Goal: Information Seeking & Learning: Learn about a topic

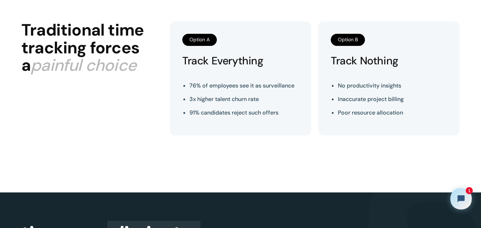
scroll to position [334, 0]
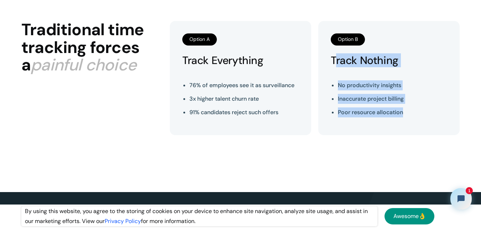
drag, startPoint x: 346, startPoint y: 72, endPoint x: 409, endPoint y: 120, distance: 79.3
click at [409, 120] on div "Option B Track Nothing No productivity insights Inaccurate project billing Poor…" at bounding box center [388, 78] width 141 height 114
drag, startPoint x: 409, startPoint y: 120, endPoint x: 325, endPoint y: 66, distance: 100.3
click at [325, 66] on div "Option B Track Nothing No productivity insights Inaccurate project billing Poor…" at bounding box center [388, 78] width 141 height 114
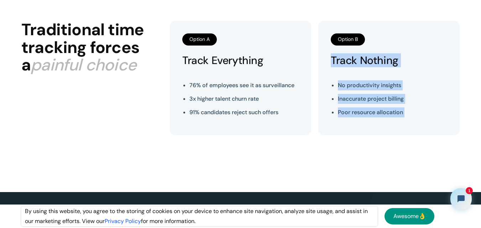
click at [325, 66] on div "Option B Track Nothing No productivity insights Inaccurate project billing Poor…" at bounding box center [388, 78] width 141 height 114
drag, startPoint x: 325, startPoint y: 66, endPoint x: 420, endPoint y: 118, distance: 108.9
click at [420, 118] on div "Option B Track Nothing No productivity insights Inaccurate project billing Poor…" at bounding box center [388, 78] width 141 height 114
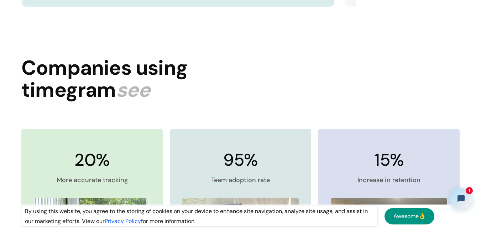
scroll to position [1191, 0]
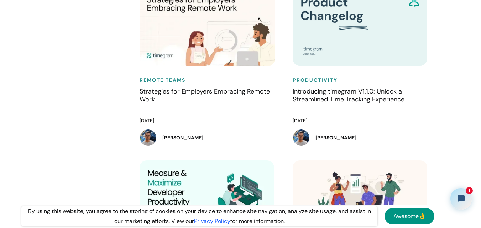
scroll to position [1273, 0]
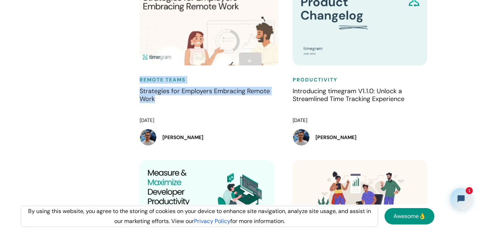
drag, startPoint x: 136, startPoint y: 82, endPoint x: 179, endPoint y: 112, distance: 52.1
click at [179, 112] on div "Remote Teams Strategies for Employers Embracing Remote Work [DATE] [PERSON_NAME]" at bounding box center [208, 74] width 153 height 174
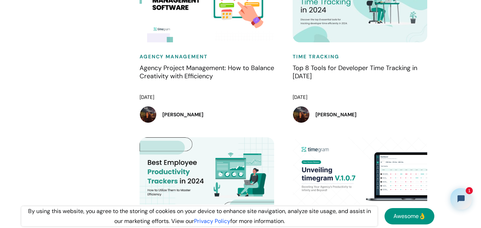
scroll to position [1671, 0]
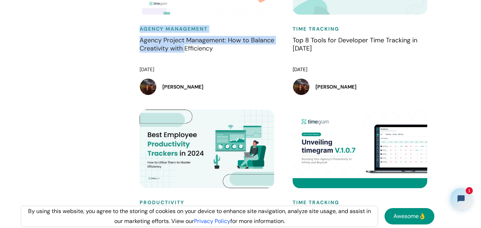
drag, startPoint x: 136, startPoint y: 36, endPoint x: 185, endPoint y: 64, distance: 57.0
click at [185, 64] on div "Agency Management Agency Project Management: How to Balance Creativity with Eff…" at bounding box center [208, 23] width 153 height 174
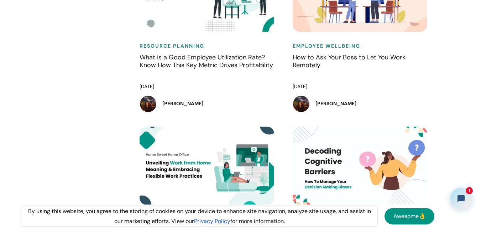
scroll to position [3217, 0]
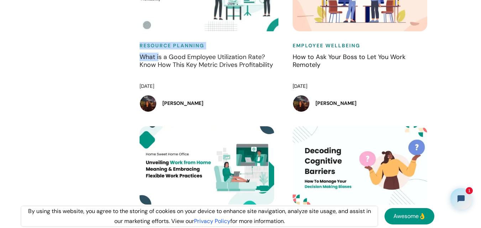
drag, startPoint x: 121, startPoint y: 61, endPoint x: 161, endPoint y: 71, distance: 40.8
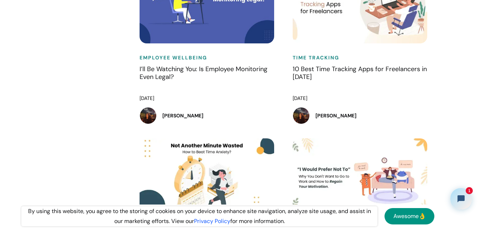
scroll to position [3900, 0]
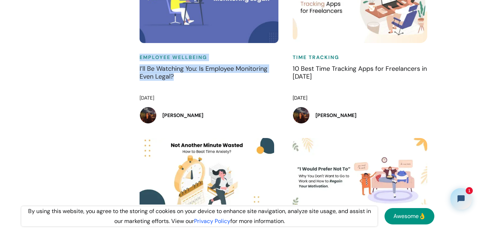
drag, startPoint x: 132, startPoint y: 77, endPoint x: 192, endPoint y: 99, distance: 63.3
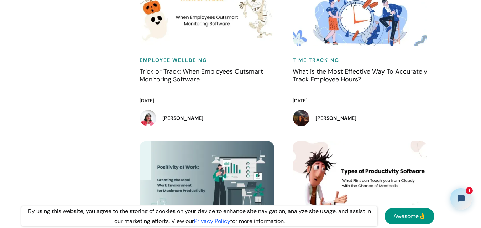
scroll to position [6157, 0]
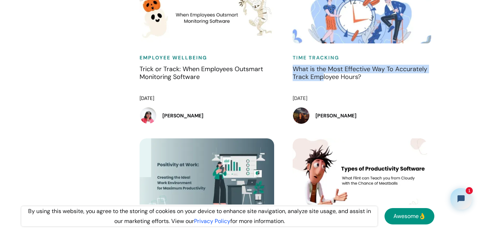
drag, startPoint x: 289, startPoint y: 96, endPoint x: 324, endPoint y: 107, distance: 36.2
click at [324, 107] on div "Time Tracking What is the Most Effective Way To Accurately Track Employee Hours…" at bounding box center [361, 52] width 153 height 174
click at [324, 90] on h4 "What is the Most Effective Way To Accurately Track Employee Hours?" at bounding box center [362, 77] width 139 height 25
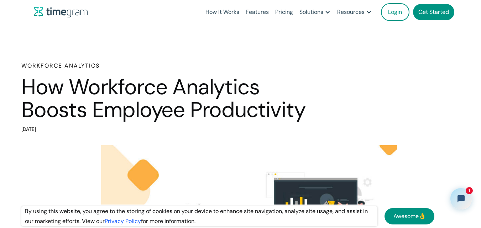
drag, startPoint x: 23, startPoint y: 66, endPoint x: 221, endPoint y: 128, distance: 207.9
click at [221, 128] on div "Workforce Analytics How Workforce Analytics Boosts Employee Productivity July 7…" at bounding box center [170, 98] width 299 height 73
click at [221, 128] on div "[DATE]" at bounding box center [170, 130] width 299 height 10
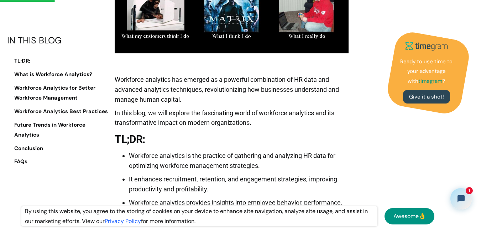
scroll to position [499, 0]
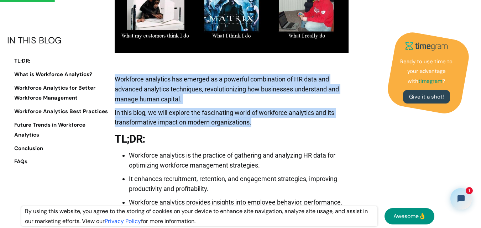
drag, startPoint x: 116, startPoint y: 77, endPoint x: 263, endPoint y: 118, distance: 152.7
click at [263, 118] on p "In this blog, we will explore the fascinating world of workforce analytics and …" at bounding box center [232, 119] width 234 height 23
drag, startPoint x: 263, startPoint y: 118, endPoint x: 118, endPoint y: 76, distance: 151.6
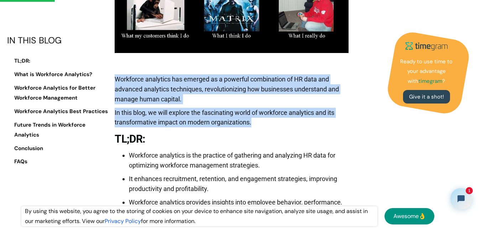
click at [118, 76] on p "Workforce analytics has emerged as a powerful combination of HR data and advanc…" at bounding box center [232, 90] width 234 height 33
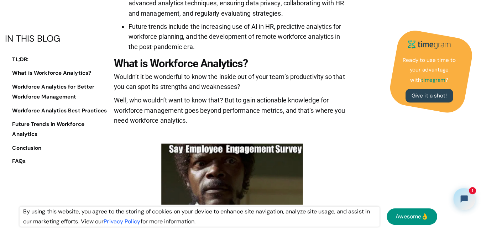
scroll to position [740, 0]
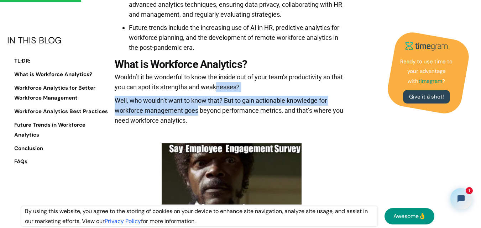
drag, startPoint x: 197, startPoint y: 115, endPoint x: 217, endPoint y: 83, distance: 37.5
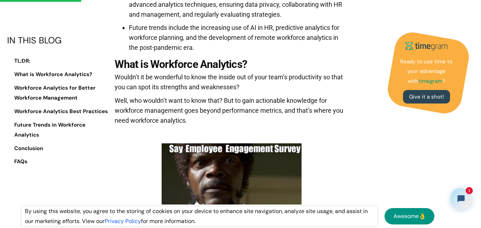
click at [232, 65] on strong "What is Workforce Analytics?" at bounding box center [181, 64] width 132 height 12
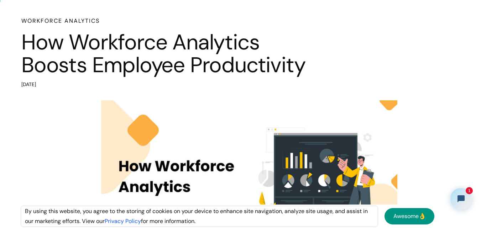
scroll to position [0, 0]
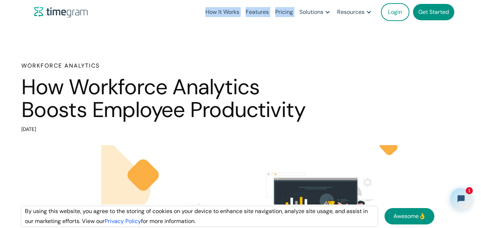
drag, startPoint x: 376, startPoint y: 12, endPoint x: 179, endPoint y: 14, distance: 197.6
click at [179, 14] on div "How It Works Features Pricing Solutions Remote Teams Productivity Management Em…" at bounding box center [247, 12] width 427 height 24
click at [199, 14] on div "How It Works Features Pricing Solutions Remote Teams Productivity Management Em…" at bounding box center [247, 12] width 427 height 24
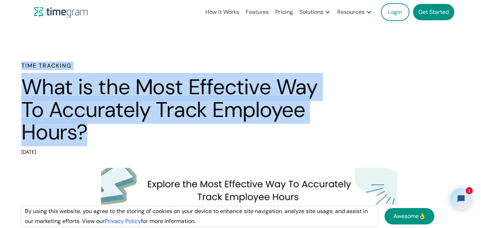
drag, startPoint x: 84, startPoint y: 133, endPoint x: 11, endPoint y: 65, distance: 99.7
click at [11, 65] on div "Time Tracking What is the Most Effective Way To Accurately Track Employee Hours…" at bounding box center [240, 110] width 481 height 96
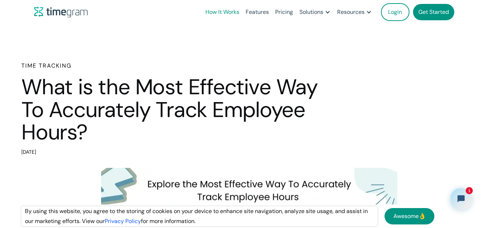
click at [235, 12] on link "How It Works" at bounding box center [222, 12] width 40 height 24
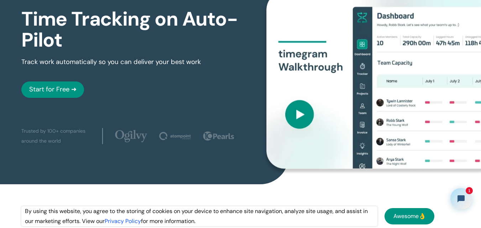
scroll to position [43, 0]
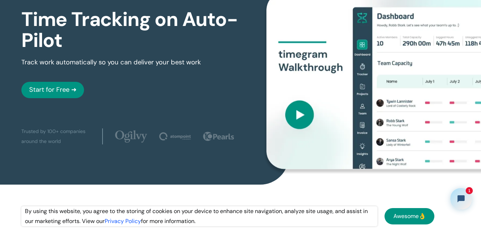
click at [328, 79] on img at bounding box center [374, 80] width 216 height 177
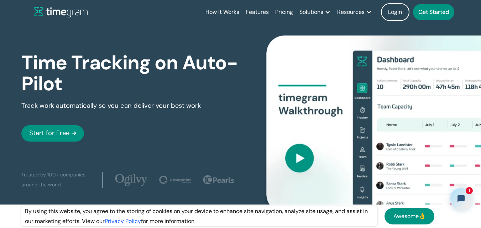
click at [328, 79] on img at bounding box center [374, 124] width 216 height 177
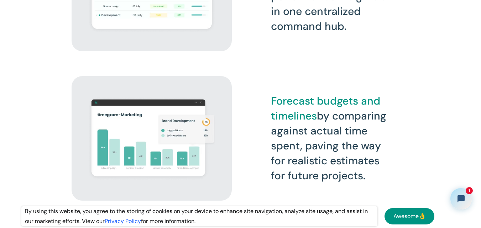
scroll to position [1278, 0]
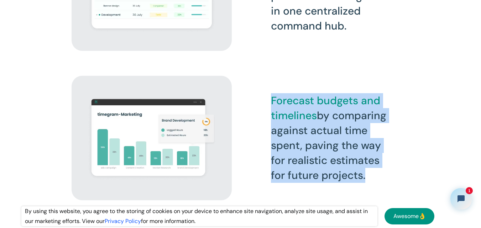
drag, startPoint x: 273, startPoint y: 102, endPoint x: 376, endPoint y: 183, distance: 131.2
click at [376, 183] on div "Forecast budgets and timelines by comparing against actual time spent, paving t…" at bounding box center [330, 138] width 160 height 132
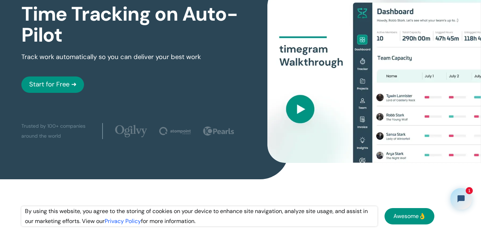
scroll to position [0, 0]
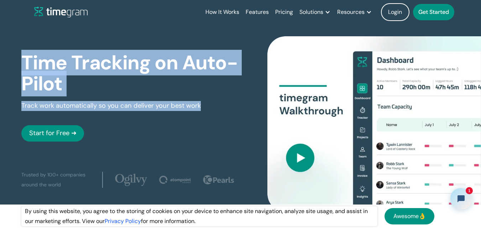
drag, startPoint x: 48, startPoint y: 79, endPoint x: 219, endPoint y: 120, distance: 175.3
click at [219, 120] on div "Time Tracking on Auto-Pilot Track work automatically so you can deliver your be…" at bounding box center [130, 117] width 219 height 159
drag, startPoint x: 219, startPoint y: 120, endPoint x: 31, endPoint y: 70, distance: 193.6
click at [31, 70] on div "Time Tracking on Auto-Pilot Track work automatically so you can deliver your be…" at bounding box center [130, 117] width 219 height 159
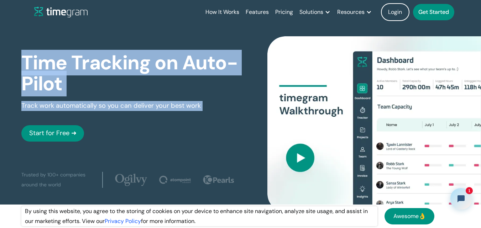
click at [31, 70] on h1 "Time Tracking on Auto-Pilot" at bounding box center [130, 73] width 219 height 42
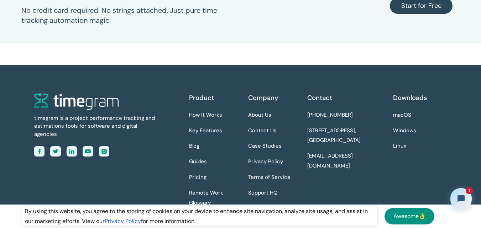
scroll to position [1935, 0]
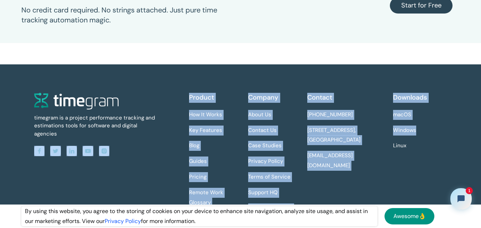
drag, startPoint x: 216, startPoint y: 102, endPoint x: 435, endPoint y: 156, distance: 225.4
click at [435, 156] on div "timegram is a project performance tracking and estimations tools for software a…" at bounding box center [240, 172] width 413 height 158
click at [435, 156] on div "Downloads macOS Windows Linux" at bounding box center [420, 161] width 54 height 136
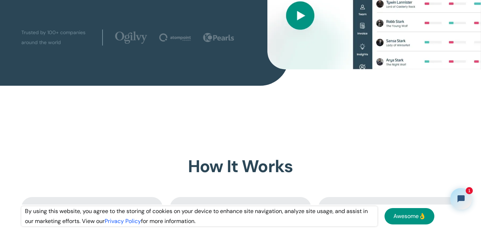
scroll to position [0, 0]
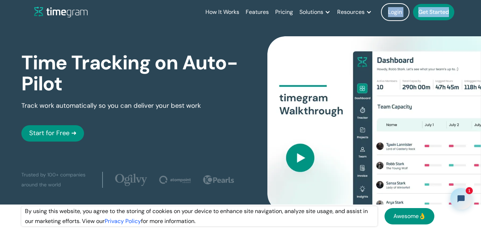
drag, startPoint x: 377, startPoint y: 11, endPoint x: 463, endPoint y: 14, distance: 85.8
click at [463, 14] on header "How It Works Features Pricing Solutions Remote Teams Productivity Management Em…" at bounding box center [241, 12] width 456 height 24
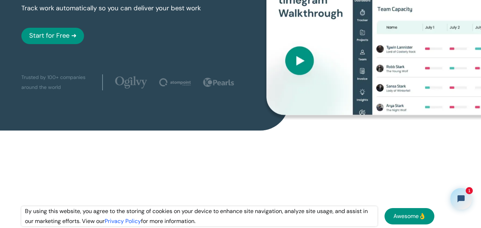
scroll to position [98, 0]
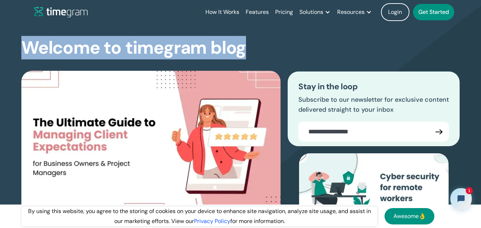
drag, startPoint x: 22, startPoint y: 47, endPoint x: 257, endPoint y: 44, distance: 235.3
click at [257, 44] on div "Welcome to timegram blog The Ultimate Guide to Managing Client Expectations for…" at bounding box center [240, 160] width 438 height 273
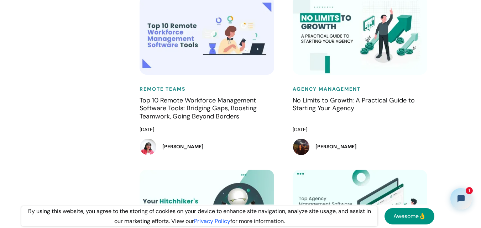
scroll to position [2132, 0]
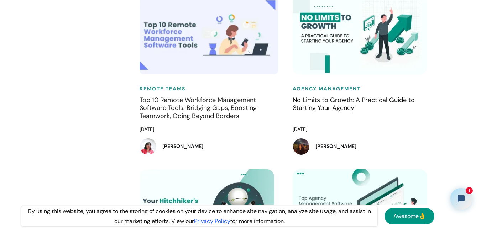
drag, startPoint x: 138, startPoint y: 102, endPoint x: 198, endPoint y: 141, distance: 71.3
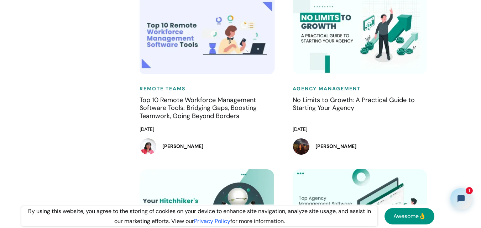
click at [132, 99] on div "Remote Teams Top 10 Remote Workforce Management Software Tools: Bridging Gaps, …" at bounding box center [208, 83] width 153 height 174
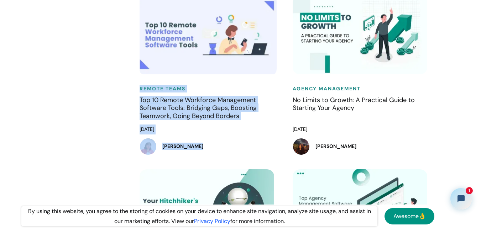
drag, startPoint x: 132, startPoint y: 99, endPoint x: 215, endPoint y: 148, distance: 96.1
click at [215, 148] on div "Remote Teams Top 10 Remote Workforce Management Software Tools: Bridging Gaps, …" at bounding box center [208, 83] width 153 height 174
